Goal: Information Seeking & Learning: Learn about a topic

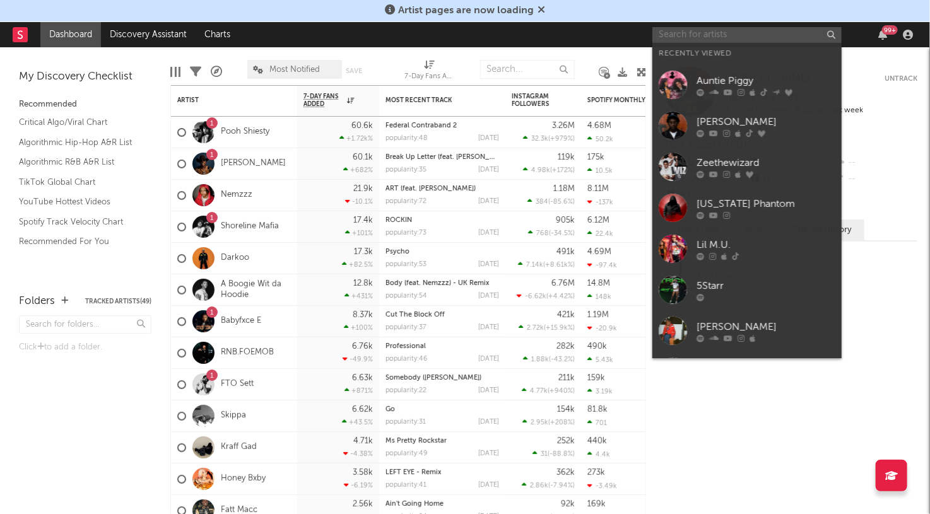
click at [715, 34] on input "text" at bounding box center [746, 35] width 189 height 16
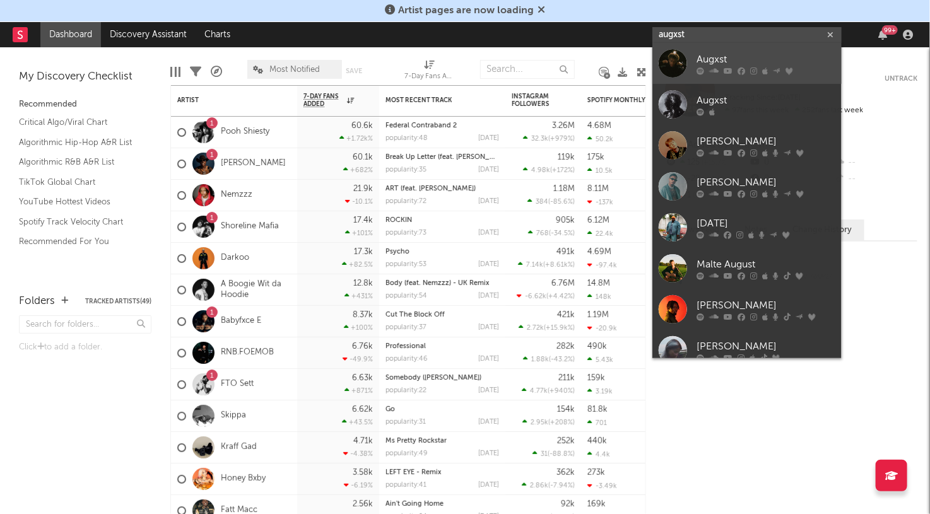
type input "augxst"
click at [741, 54] on div "Augxst" at bounding box center [765, 59] width 139 height 15
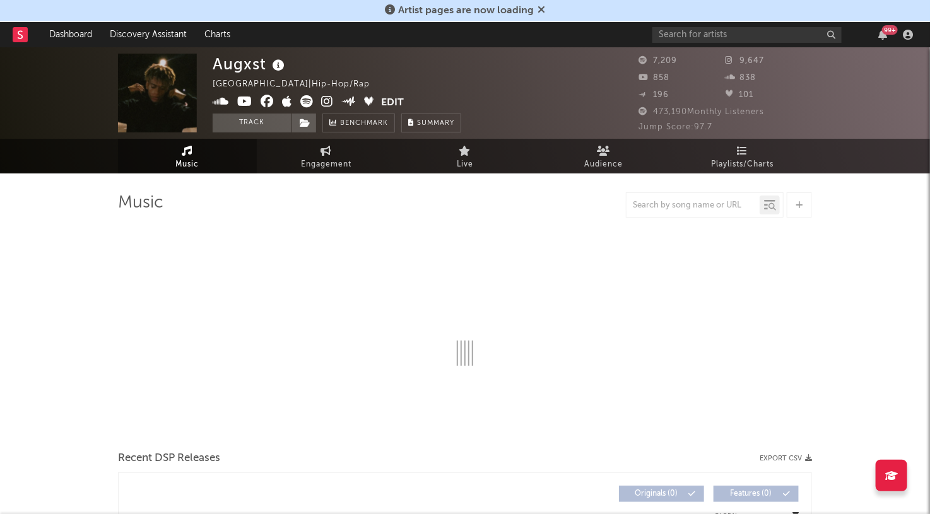
select select "6m"
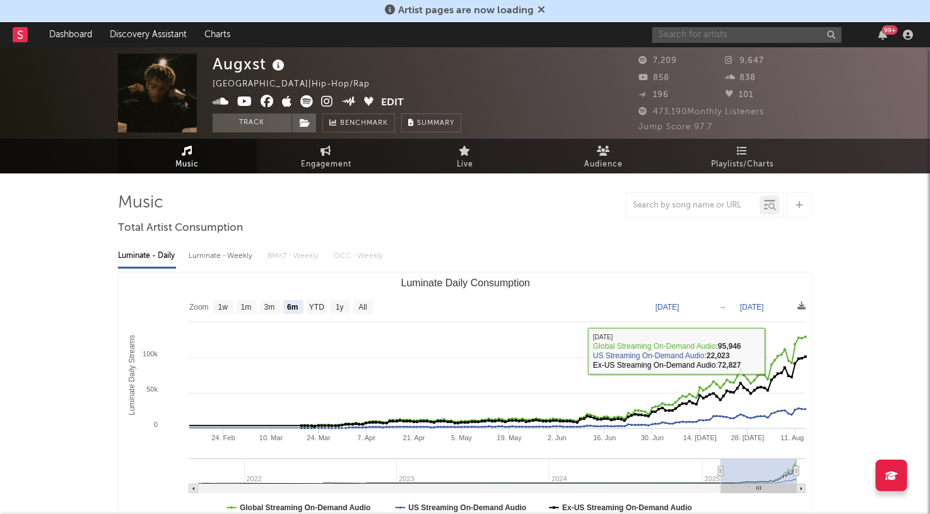
click at [744, 35] on input "text" at bounding box center [746, 35] width 189 height 16
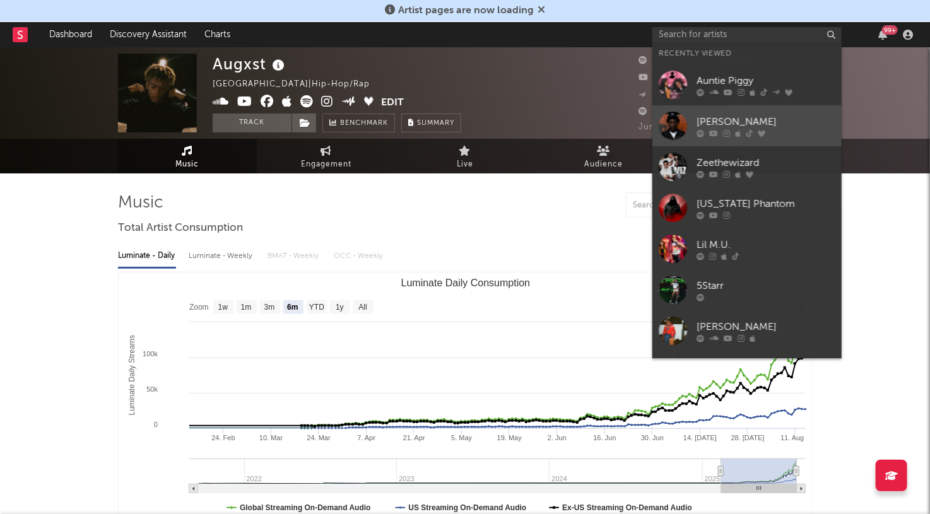
click at [778, 115] on div "[PERSON_NAME]" at bounding box center [765, 122] width 139 height 15
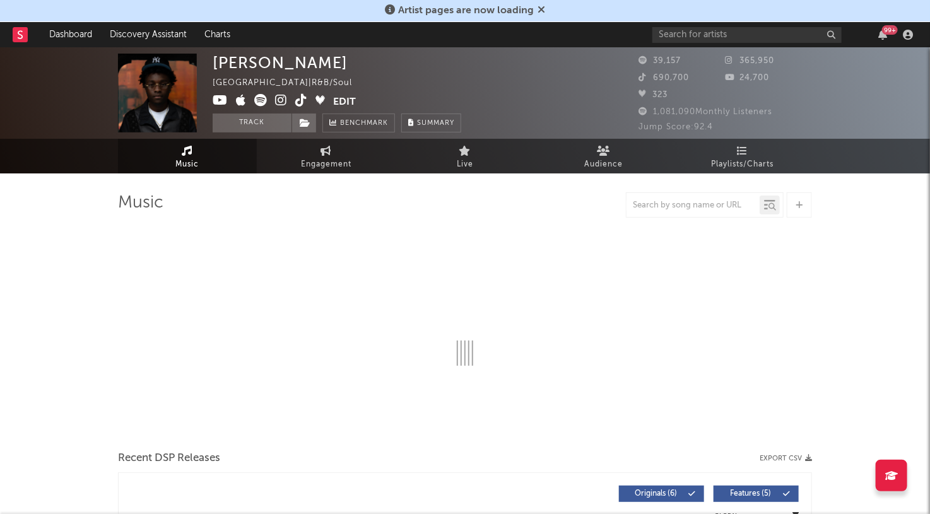
select select "1w"
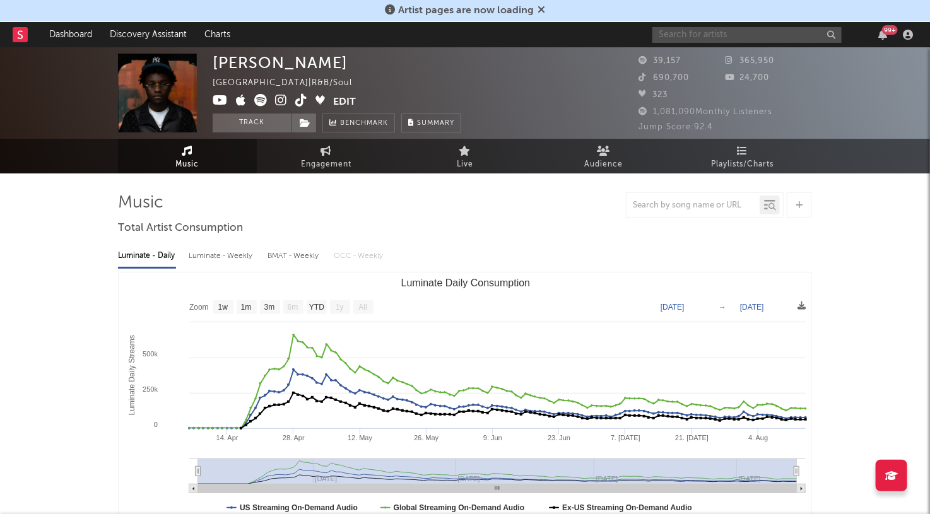
click at [737, 32] on input "text" at bounding box center [746, 35] width 189 height 16
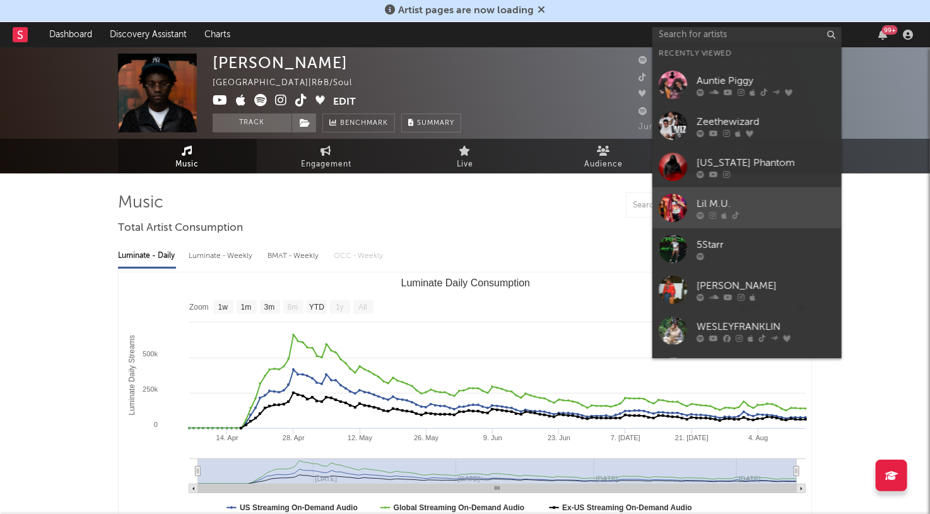
click at [743, 201] on div "Lil M.U." at bounding box center [765, 204] width 139 height 15
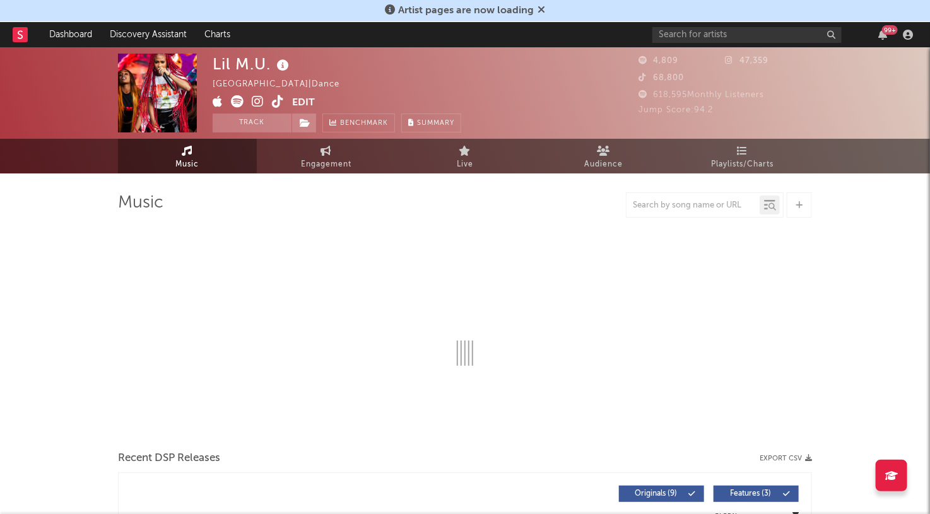
select select "1w"
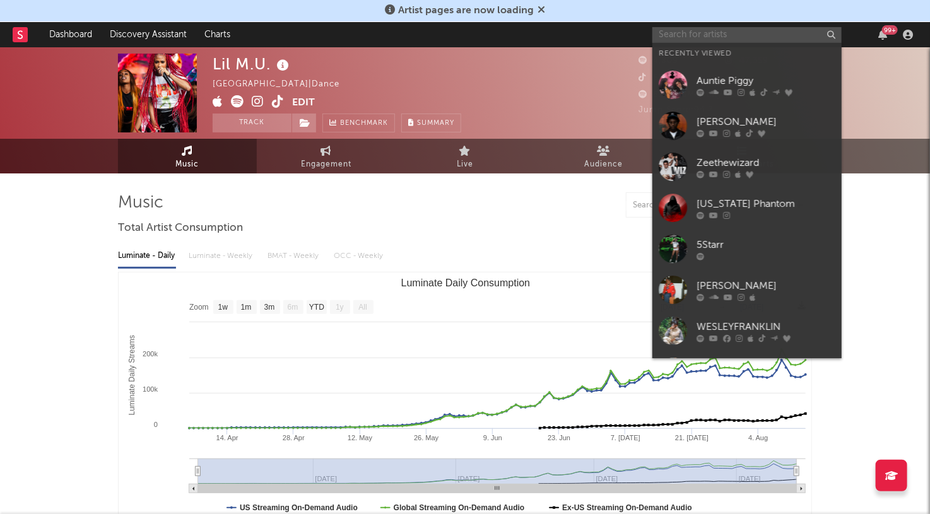
click at [767, 38] on input "text" at bounding box center [746, 35] width 189 height 16
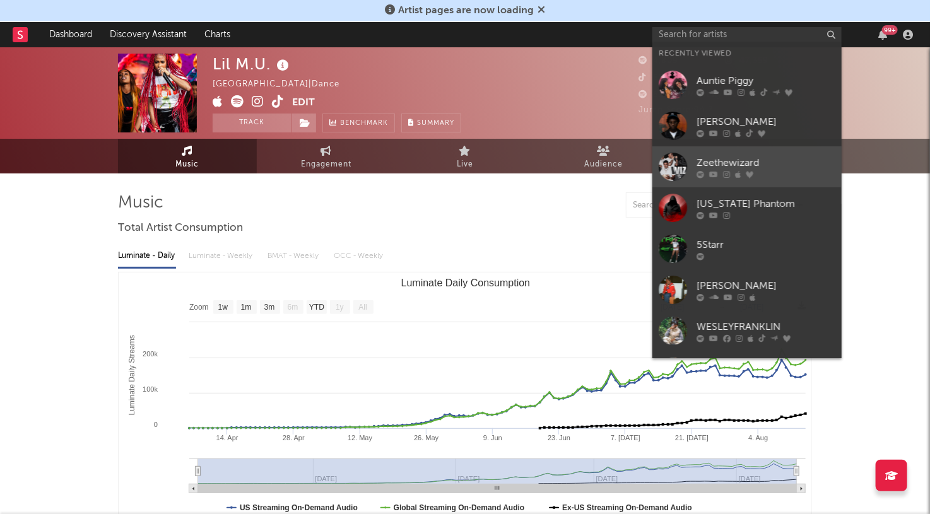
click at [764, 160] on div "Zeethewizard" at bounding box center [765, 163] width 139 height 15
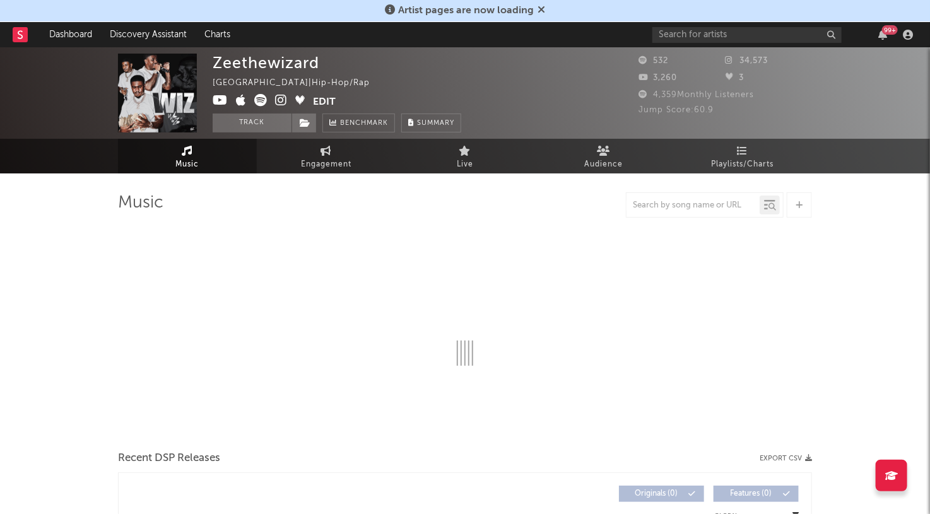
select select "1w"
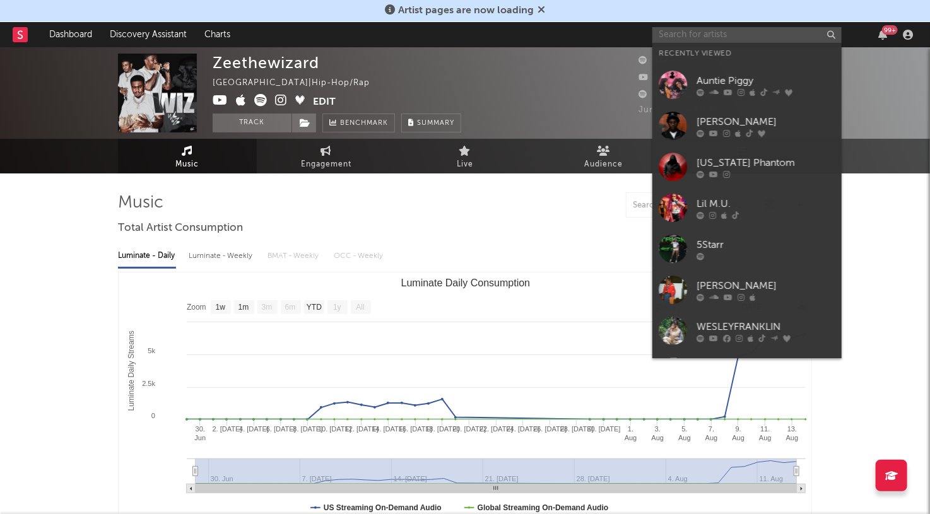
click at [745, 35] on input "text" at bounding box center [746, 35] width 189 height 16
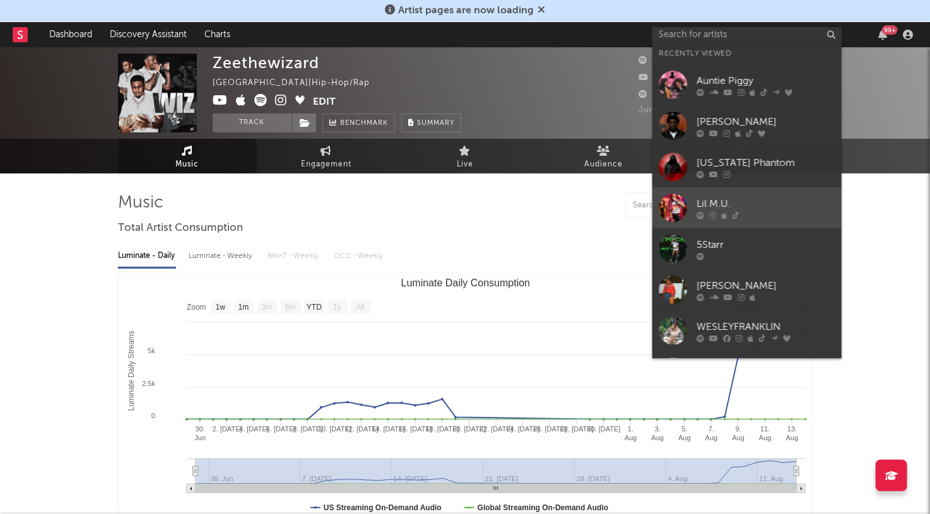
click at [738, 201] on div "Lil M.U." at bounding box center [765, 204] width 139 height 15
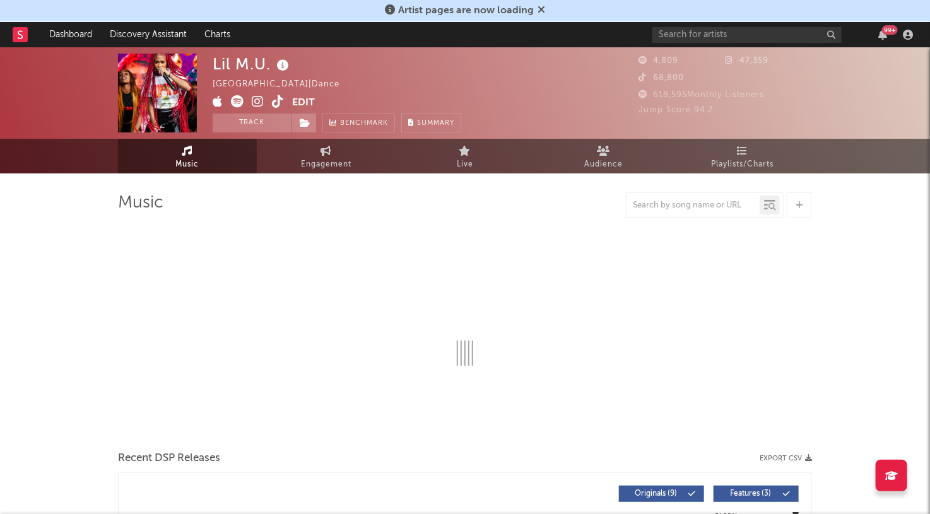
select select "1w"
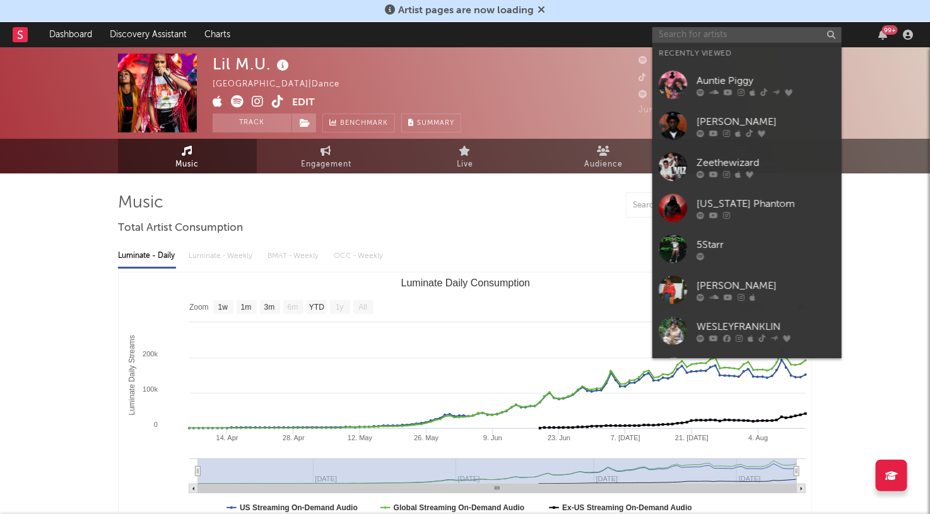
click at [706, 35] on input "text" at bounding box center [746, 35] width 189 height 16
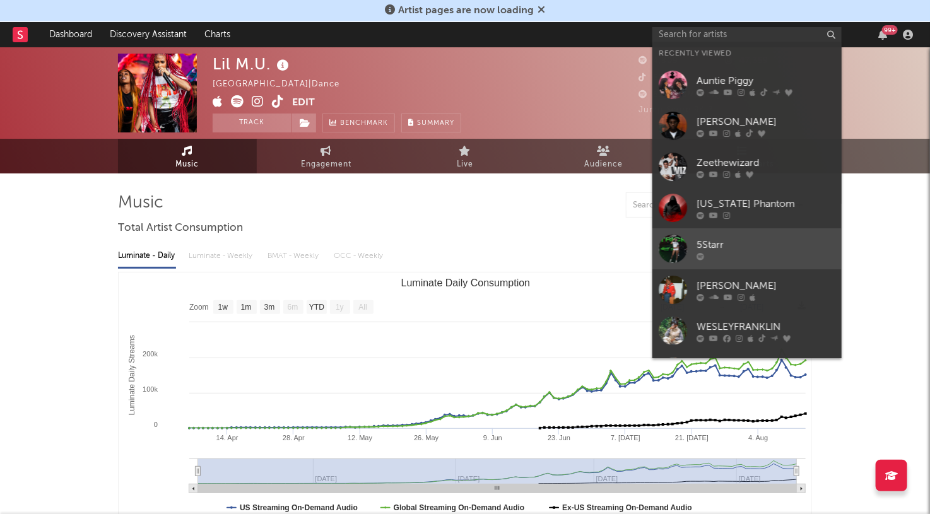
click at [734, 238] on div "5Starr" at bounding box center [765, 245] width 139 height 15
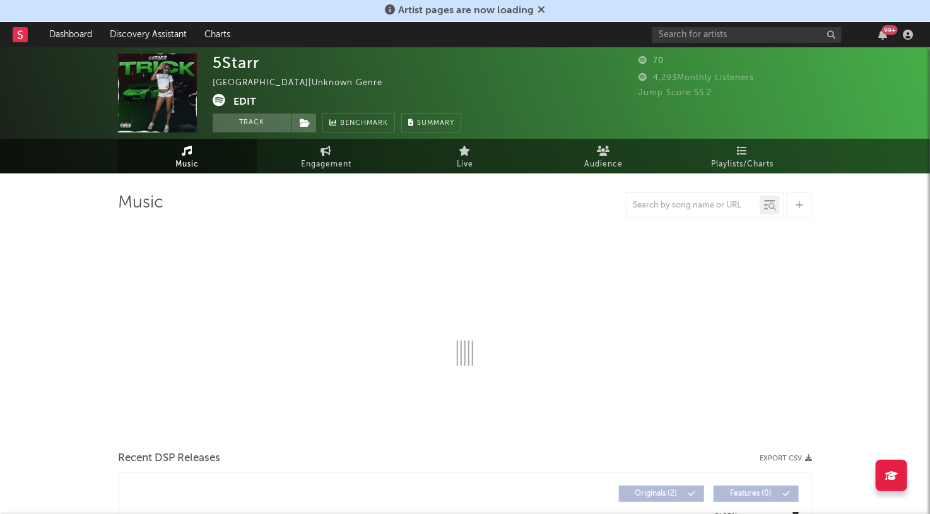
select select "1w"
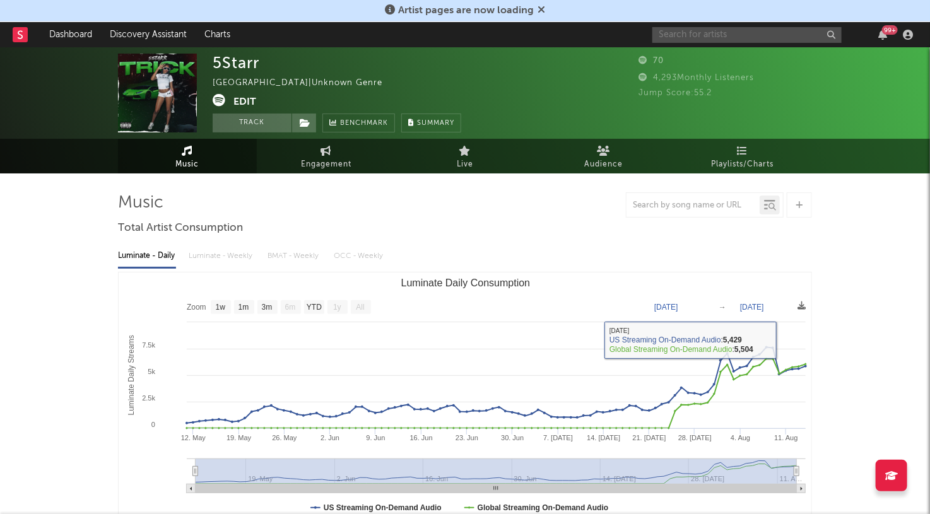
click at [716, 38] on input "text" at bounding box center [746, 35] width 189 height 16
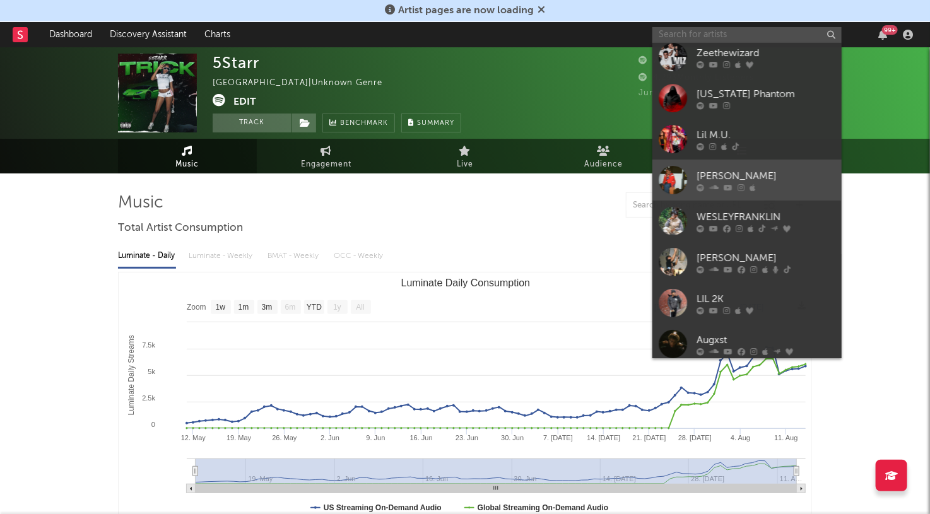
scroll to position [115, 0]
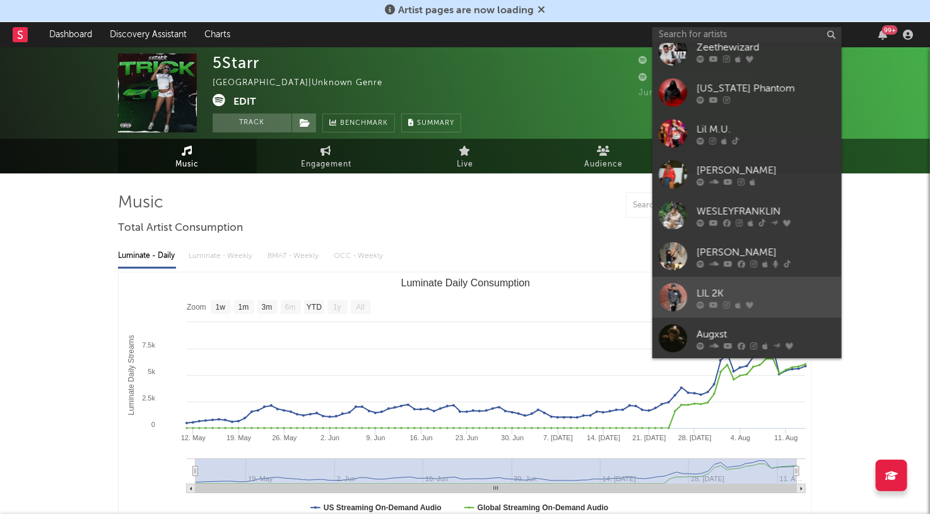
click at [771, 286] on div "LIL 2K" at bounding box center [765, 293] width 139 height 15
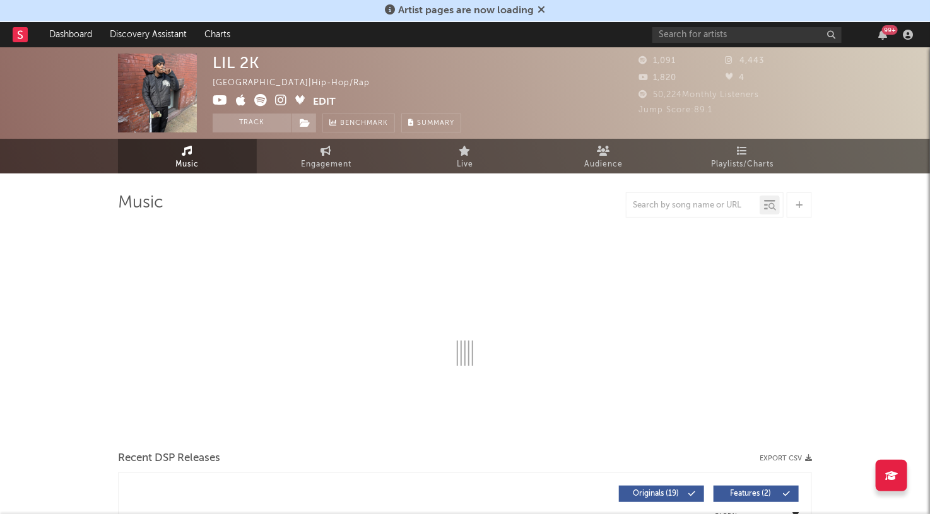
select select "6m"
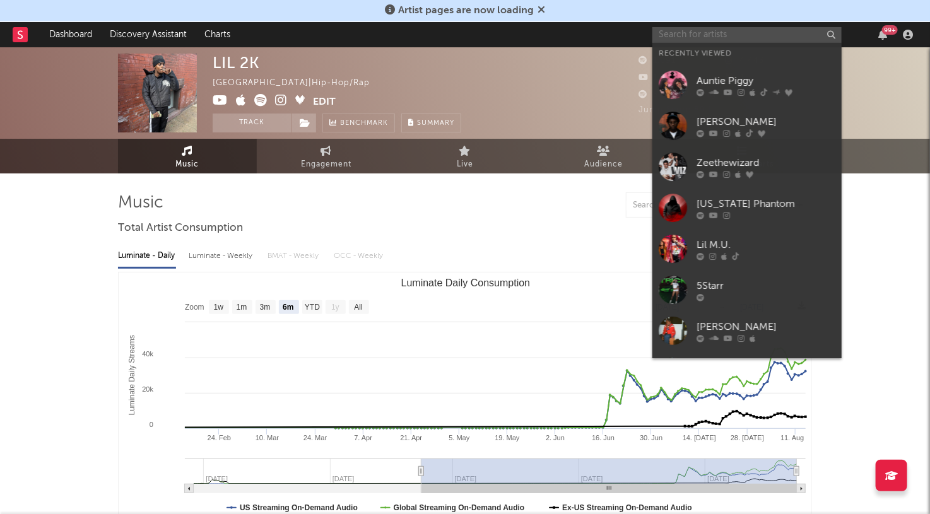
click at [759, 32] on input "text" at bounding box center [746, 35] width 189 height 16
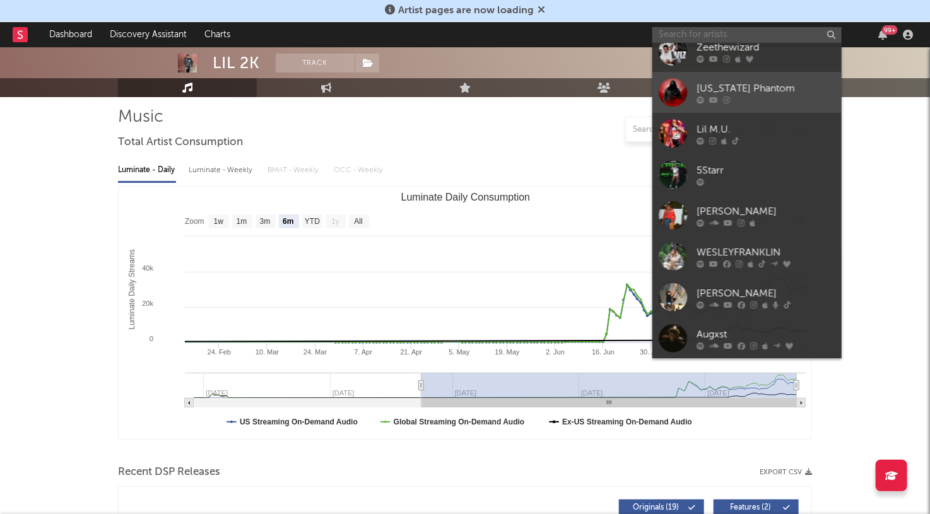
scroll to position [90, 0]
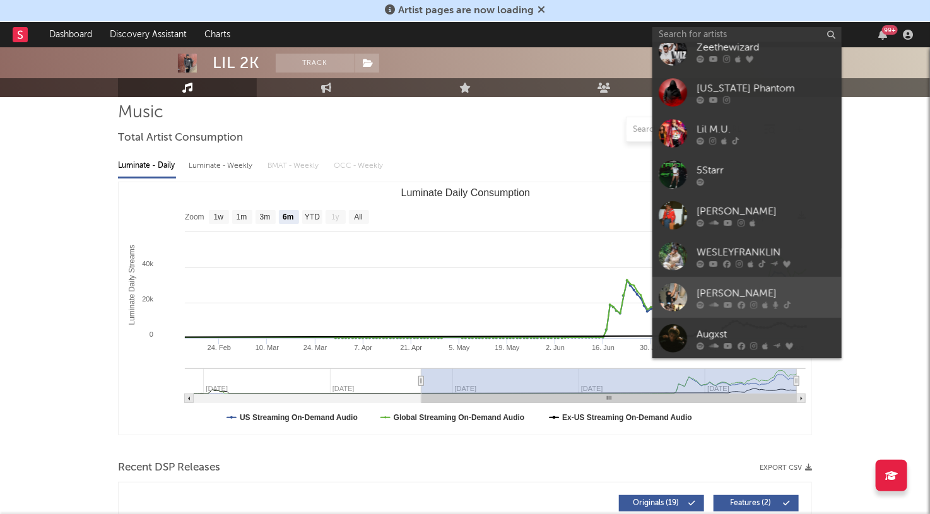
click at [751, 295] on div "[PERSON_NAME]" at bounding box center [765, 293] width 139 height 15
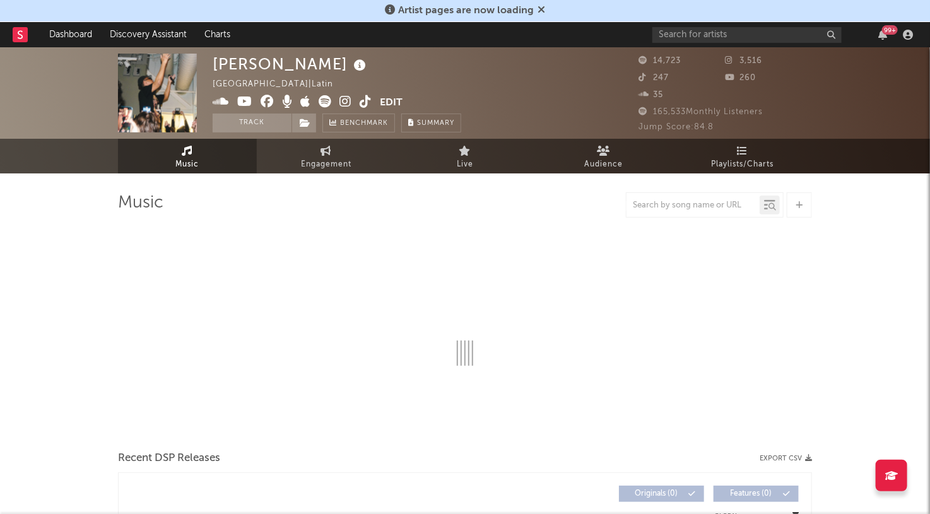
select select "1w"
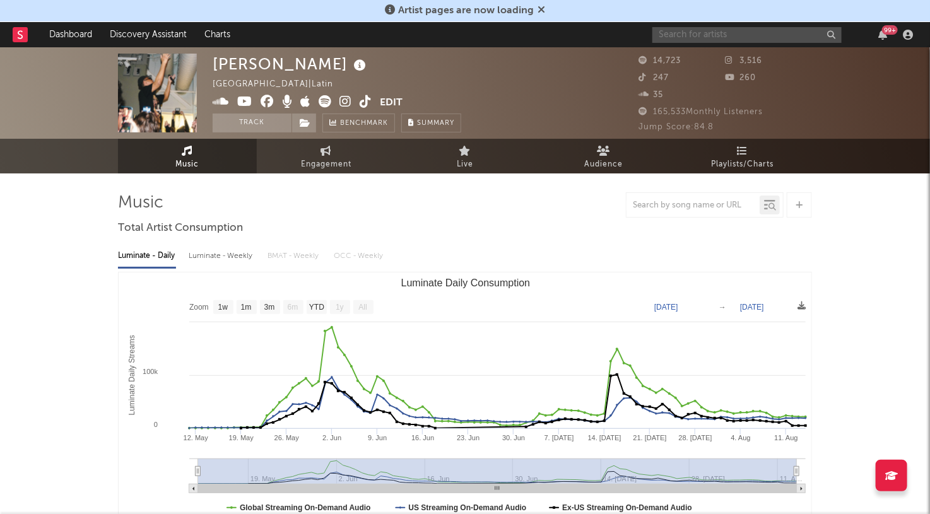
click at [718, 42] on input "text" at bounding box center [746, 35] width 189 height 16
click at [718, 38] on input "text" at bounding box center [746, 35] width 189 height 16
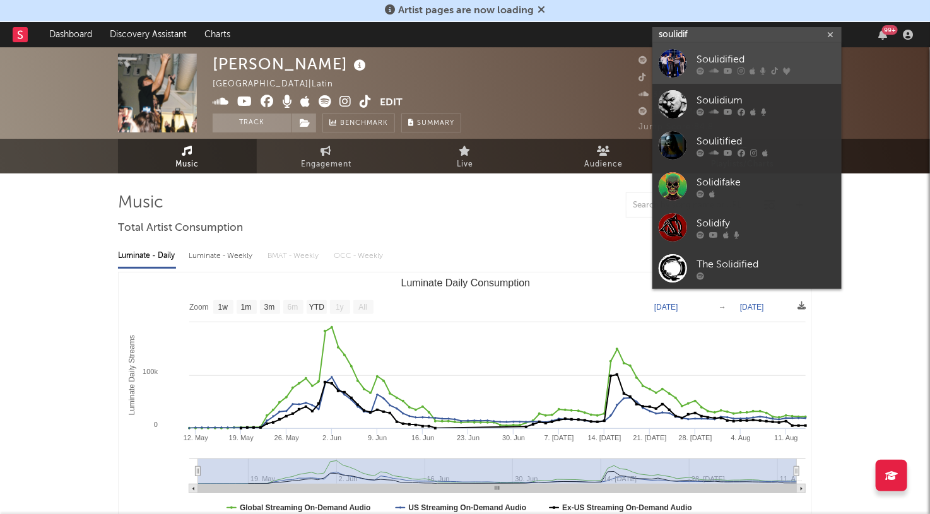
type input "soulidif"
click at [802, 58] on div "Soulidified" at bounding box center [765, 59] width 139 height 15
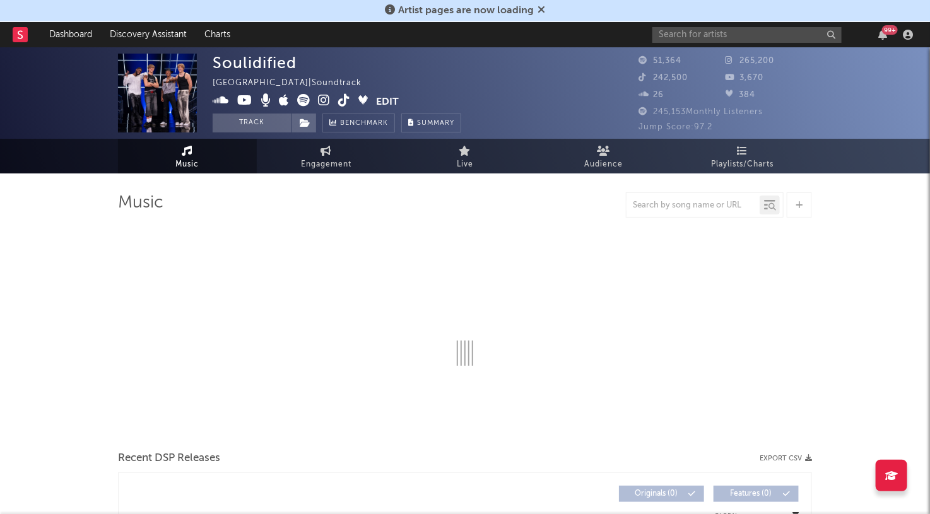
select select "1w"
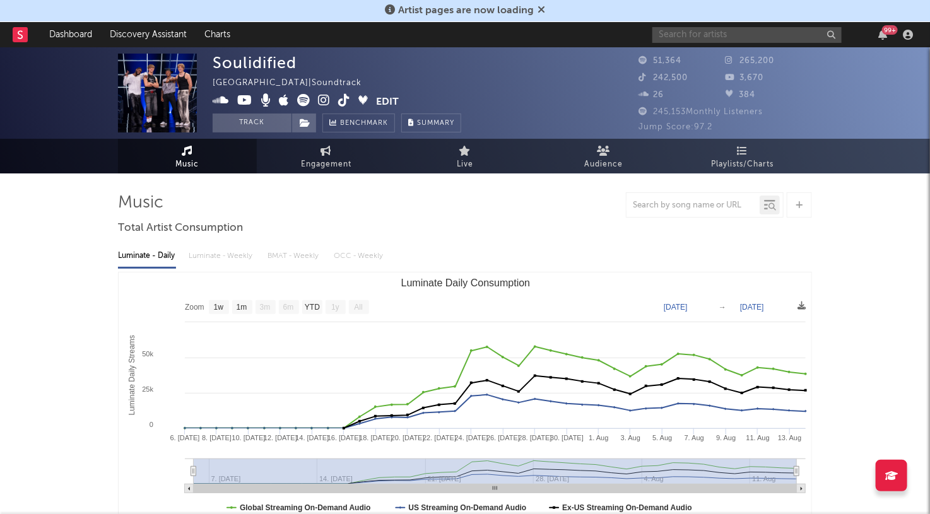
click at [725, 32] on input "text" at bounding box center [746, 35] width 189 height 16
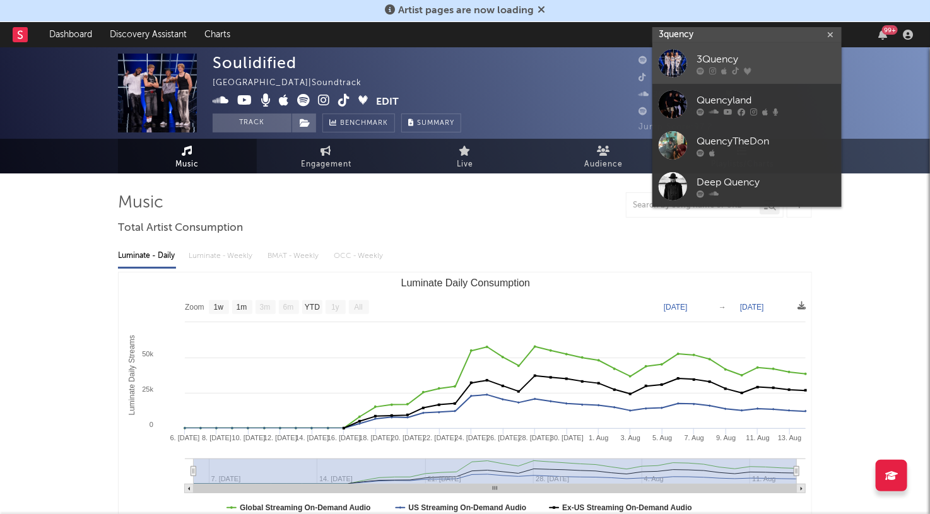
type input "3quency"
click at [767, 55] on div "3Quency" at bounding box center [765, 59] width 139 height 15
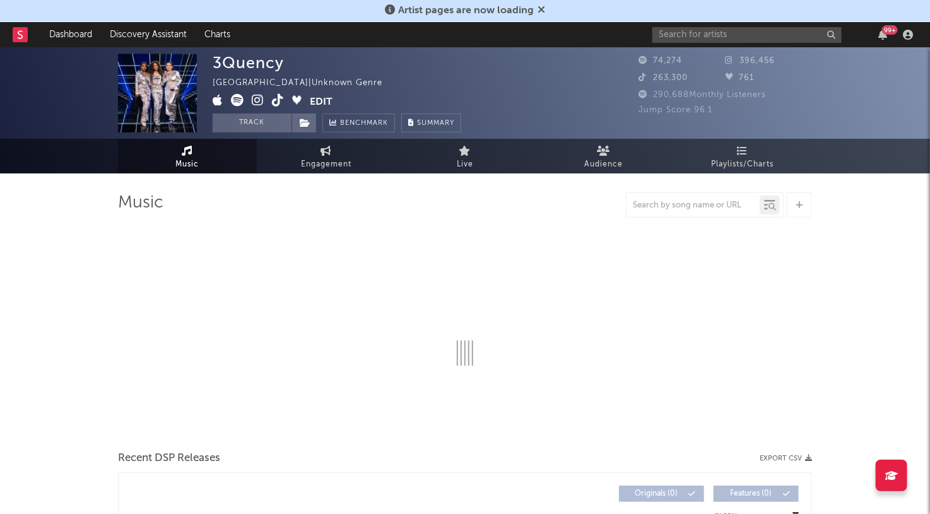
select select "1w"
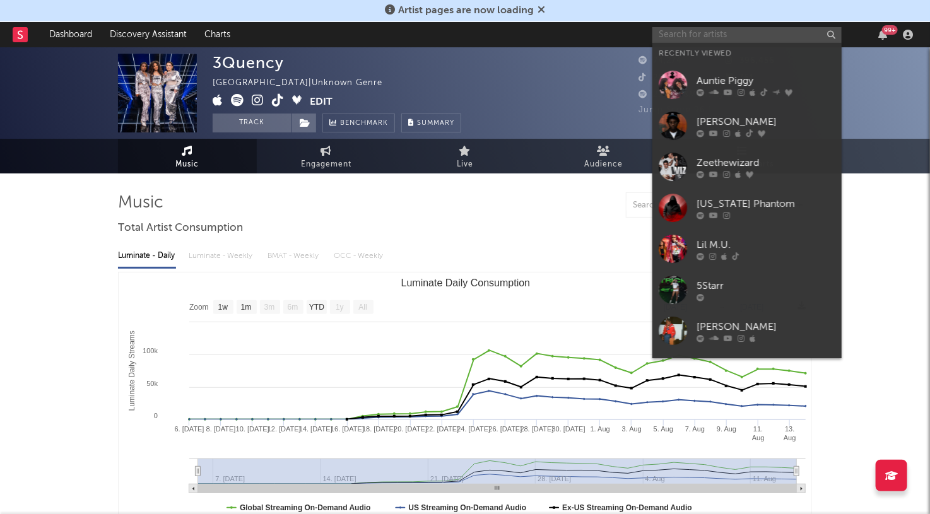
click at [689, 36] on input "text" at bounding box center [746, 35] width 189 height 16
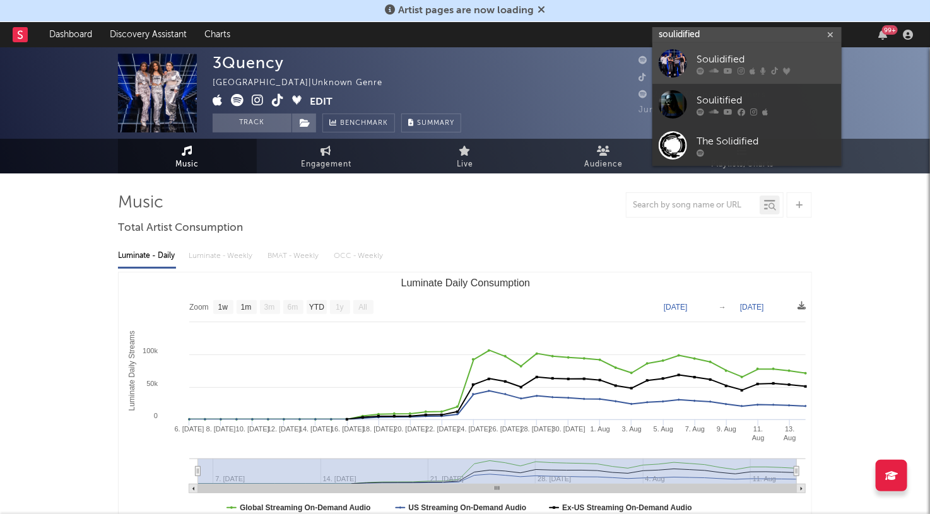
type input "soulidified"
click at [799, 55] on div "Soulidified" at bounding box center [765, 59] width 139 height 15
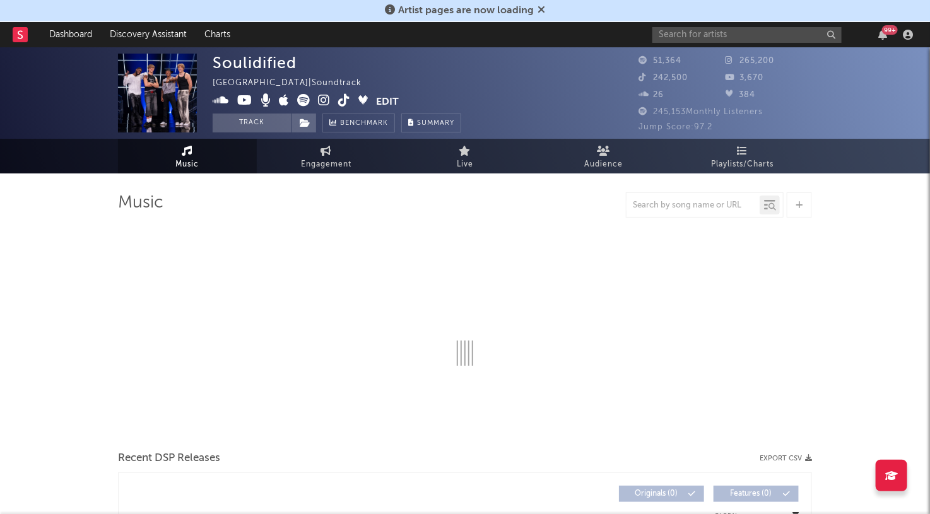
select select "1w"
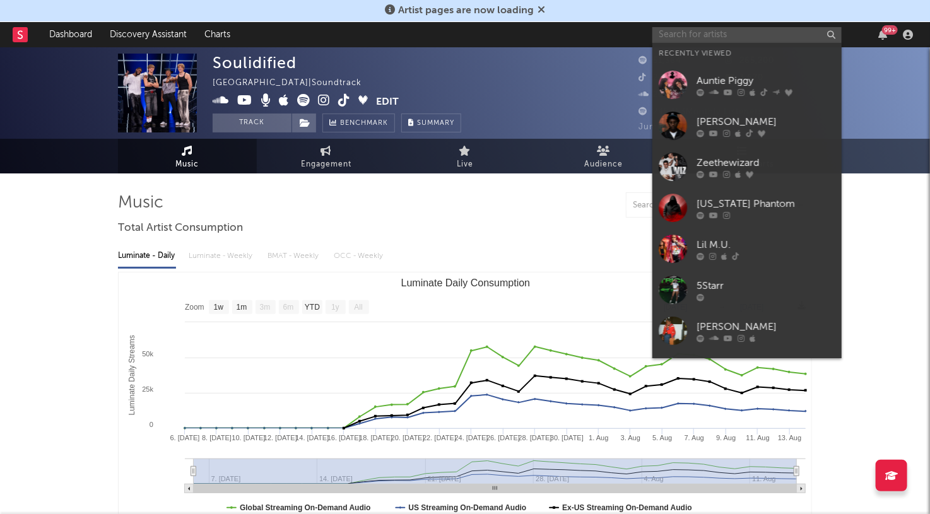
click at [725, 34] on input "text" at bounding box center [746, 35] width 189 height 16
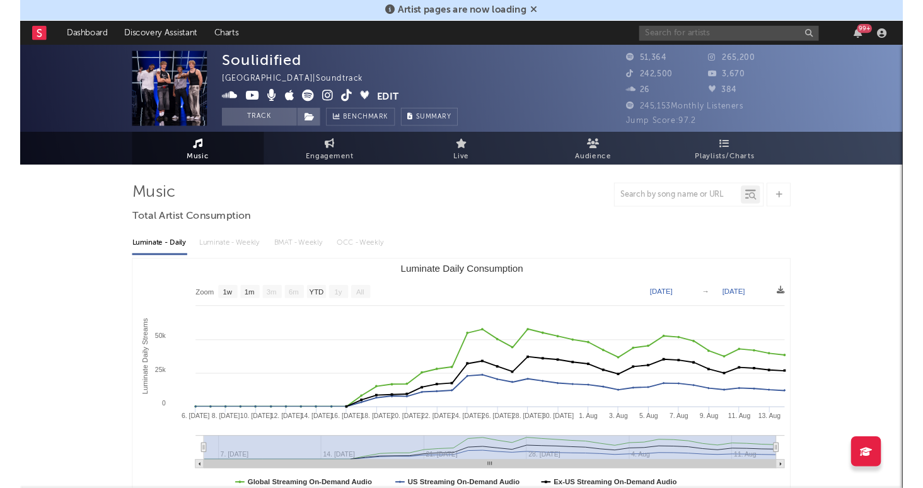
scroll to position [115, 0]
